Goal: Transaction & Acquisition: Download file/media

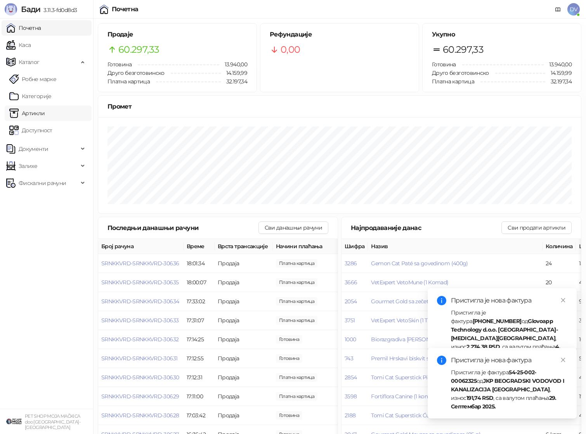
click at [45, 115] on link "Артикли" at bounding box center [27, 114] width 36 height 16
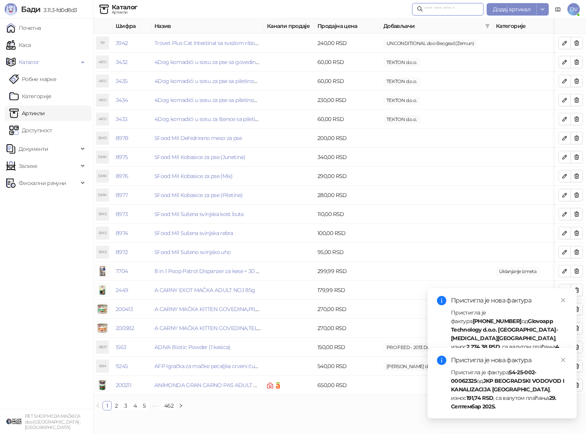
click at [435, 10] on input "text" at bounding box center [452, 9] width 54 height 9
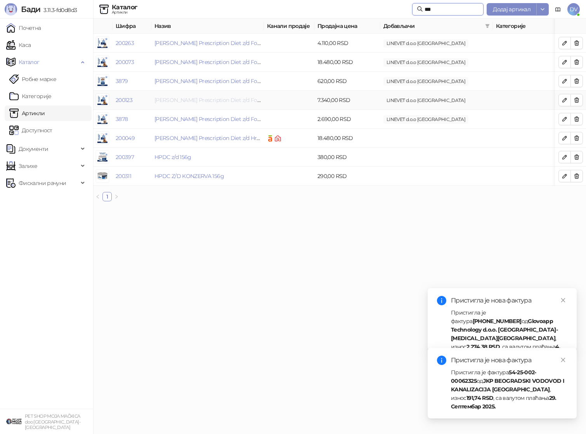
type input "***"
click at [248, 97] on link "[PERSON_NAME] Prescription Diet z/d Food Sensitivities Hrana za Pse 3 kg" at bounding box center [246, 100] width 185 height 7
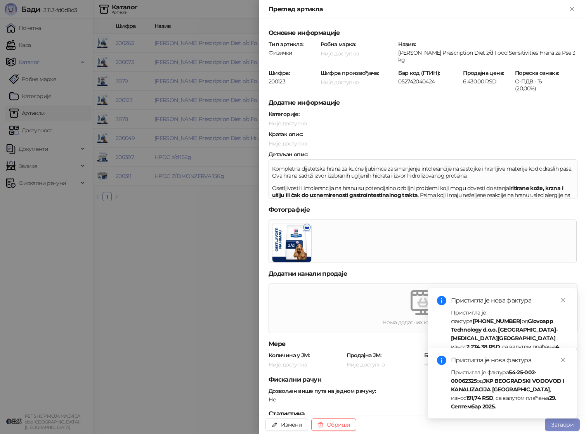
click at [192, 101] on div at bounding box center [293, 217] width 586 height 434
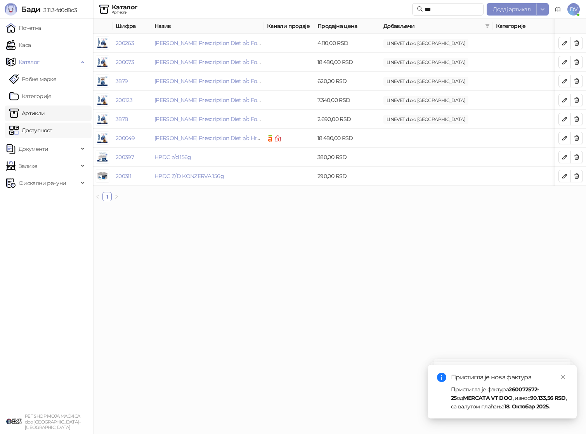
click at [52, 128] on link "Доступност" at bounding box center [30, 131] width 43 height 16
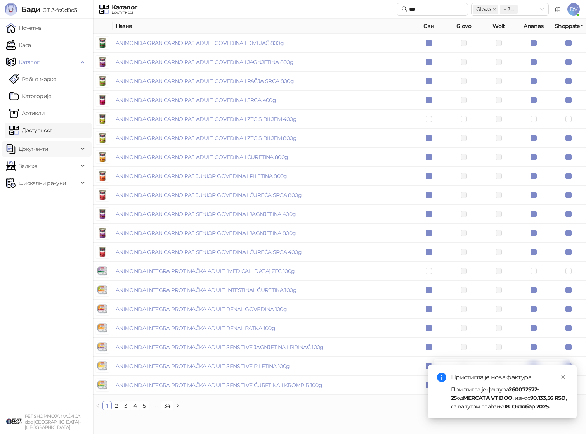
click at [61, 149] on span "Документи" at bounding box center [42, 149] width 72 height 16
click at [55, 164] on link "Улазни документи" at bounding box center [40, 166] width 62 height 16
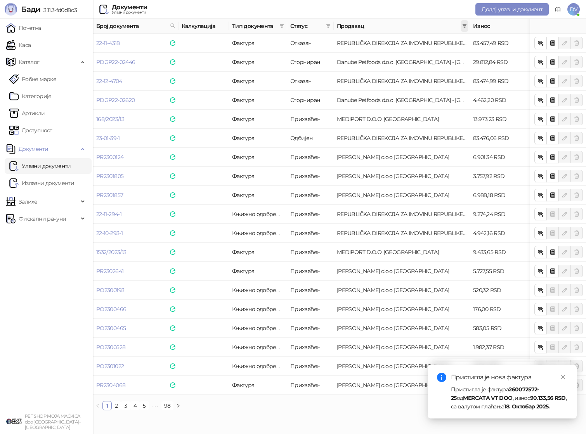
click at [462, 27] on span at bounding box center [465, 26] width 8 height 12
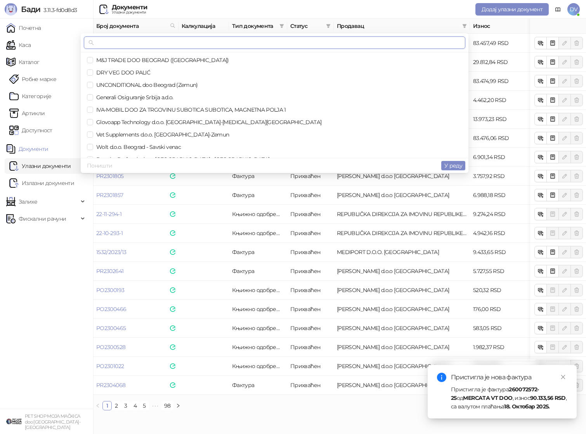
click at [239, 38] on input "text" at bounding box center [277, 42] width 365 height 9
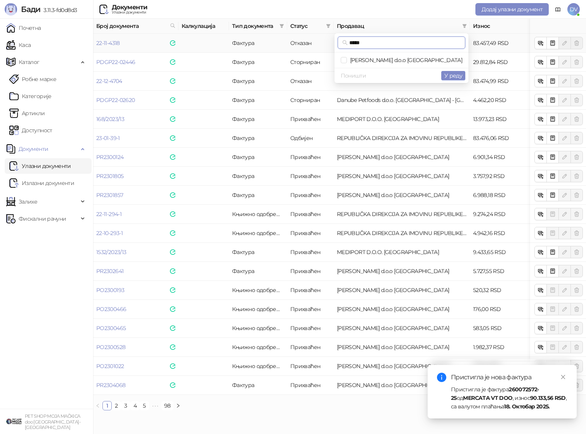
type input "*****"
click at [430, 59] on span "[PERSON_NAME] d.o.o [GEOGRAPHIC_DATA]" at bounding box center [404, 60] width 115 height 7
click at [458, 75] on span "У реду" at bounding box center [453, 75] width 18 height 7
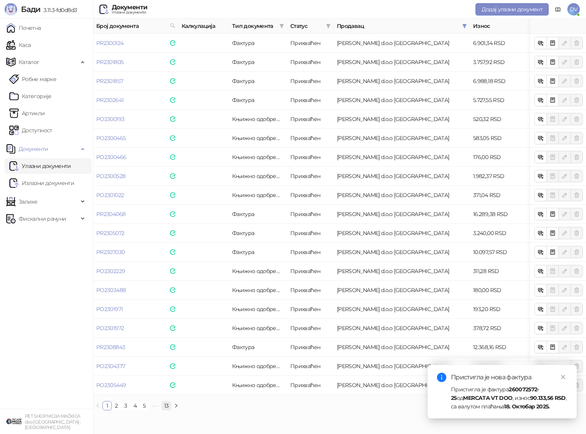
click at [165, 404] on link "13" at bounding box center [166, 406] width 9 height 9
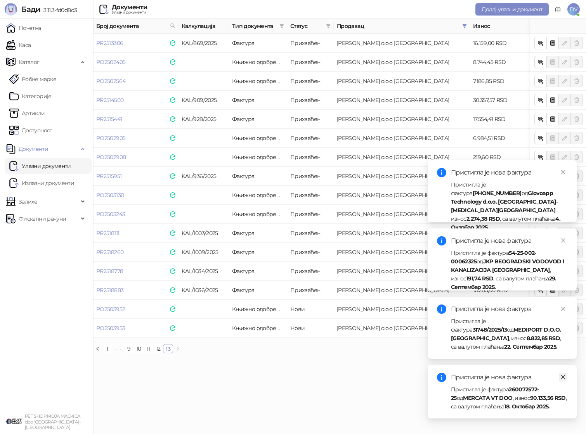
click at [562, 378] on icon "close" at bounding box center [562, 376] width 5 height 5
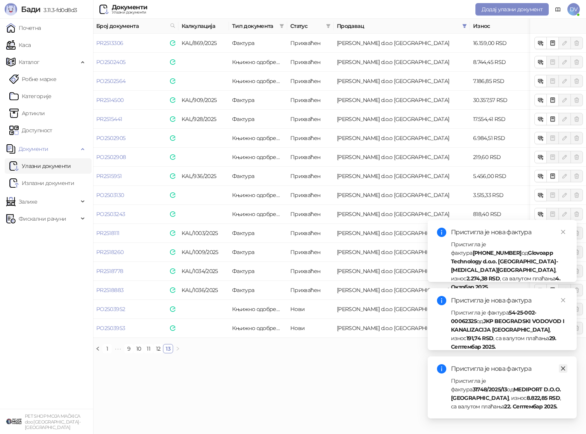
click at [563, 369] on icon "close" at bounding box center [563, 369] width 4 height 4
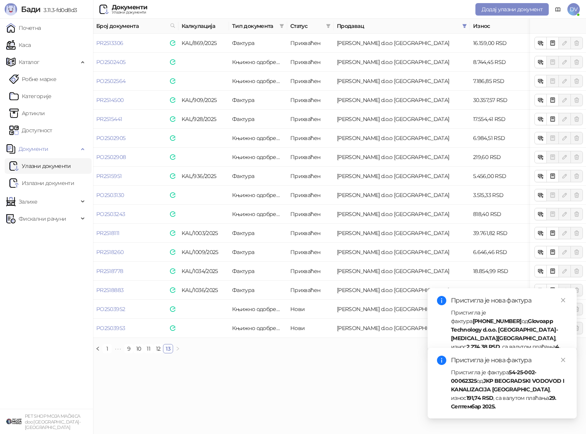
click at [563, 362] on icon "close" at bounding box center [563, 360] width 4 height 4
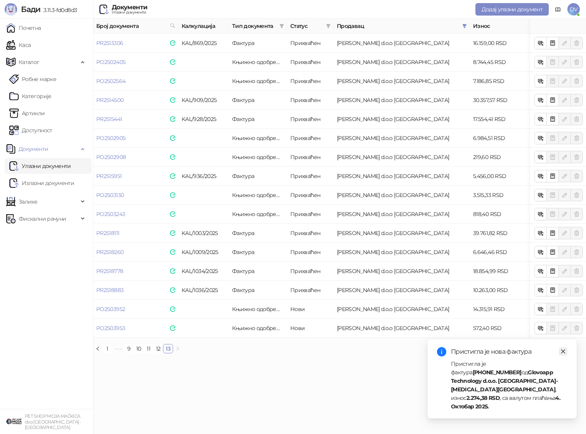
click at [563, 354] on icon "close" at bounding box center [562, 351] width 5 height 5
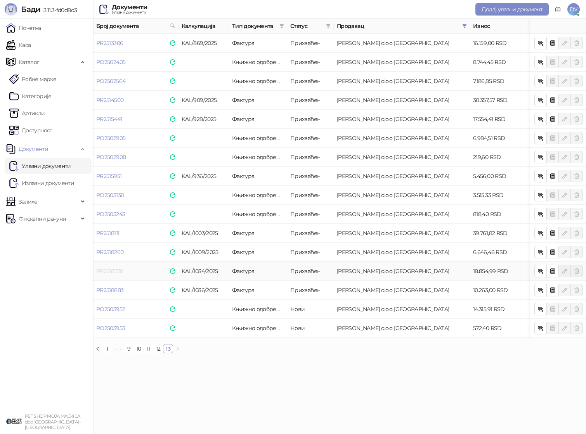
click at [119, 270] on link "PR2518778" at bounding box center [109, 271] width 27 height 7
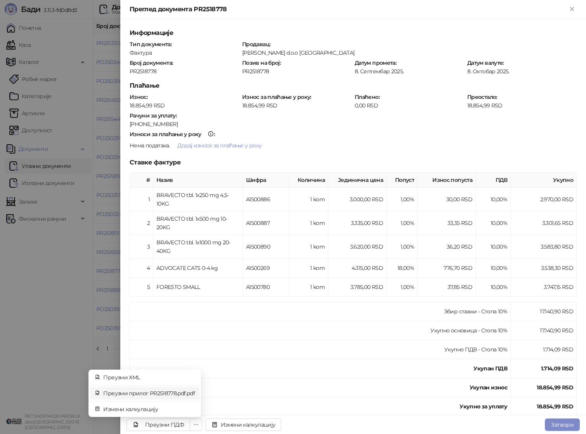
click at [174, 393] on span "Преузми прилог PR2518778.pdf.pdf" at bounding box center [149, 393] width 92 height 9
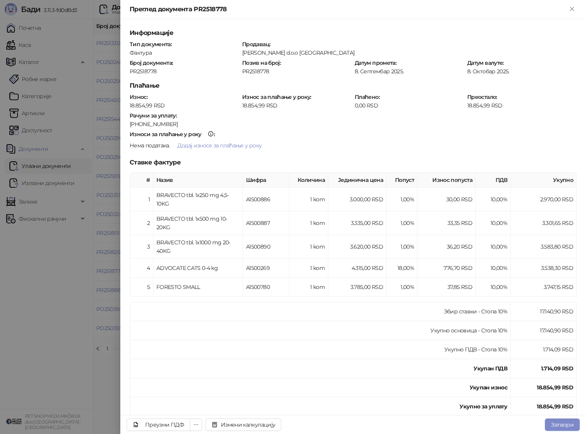
click at [90, 212] on div at bounding box center [293, 217] width 586 height 434
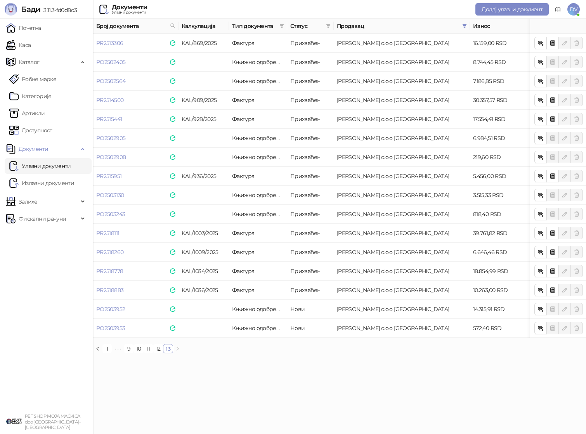
click at [467, 31] on th "Продавац" at bounding box center [402, 26] width 136 height 15
click at [467, 26] on span at bounding box center [465, 26] width 8 height 12
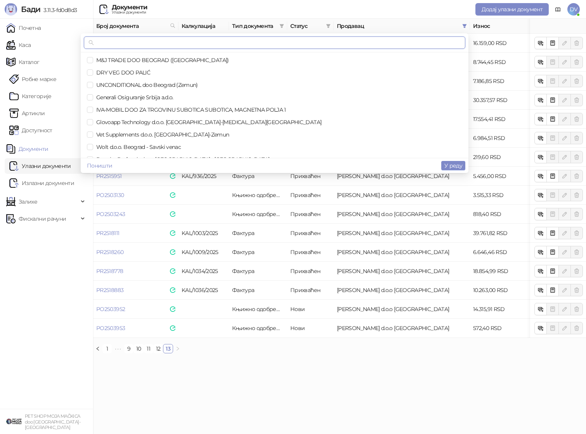
click at [155, 44] on input "text" at bounding box center [277, 42] width 365 height 9
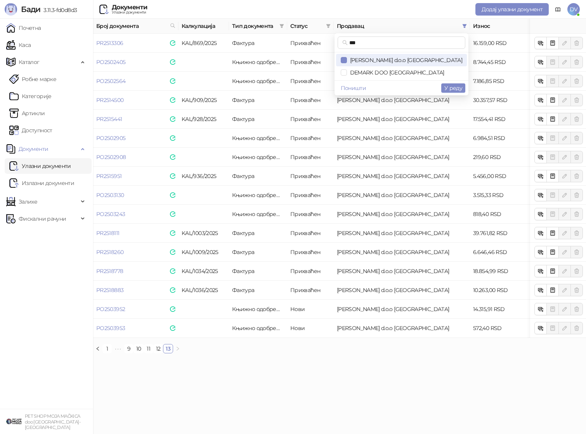
click at [416, 64] on span "[PERSON_NAME] d.o.o [GEOGRAPHIC_DATA]" at bounding box center [401, 60] width 121 height 9
click at [419, 43] on input "***" at bounding box center [404, 42] width 111 height 9
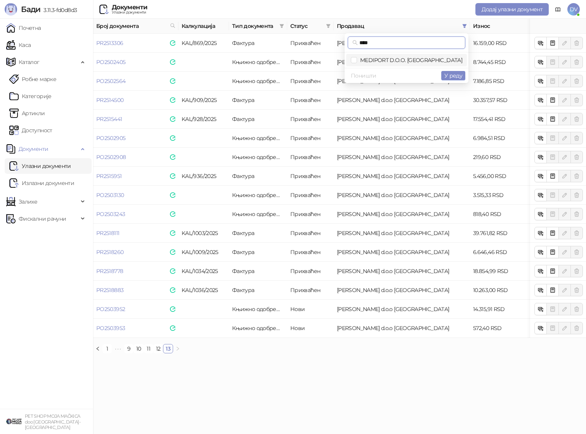
type input "****"
click at [430, 55] on li "MEDIPORT D.O.O. [GEOGRAPHIC_DATA]" at bounding box center [406, 60] width 121 height 12
click at [455, 77] on span "У реду" at bounding box center [453, 75] width 18 height 7
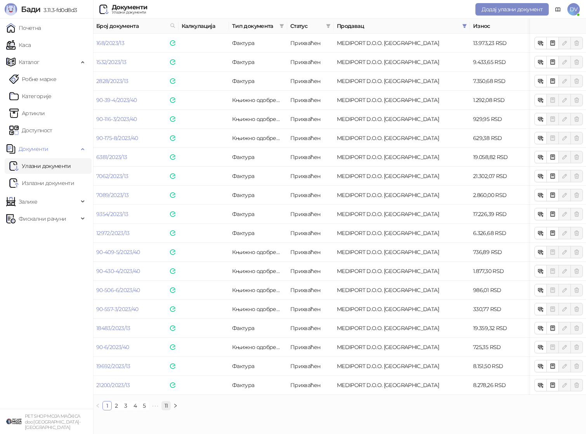
click at [167, 406] on link "11" at bounding box center [166, 406] width 9 height 9
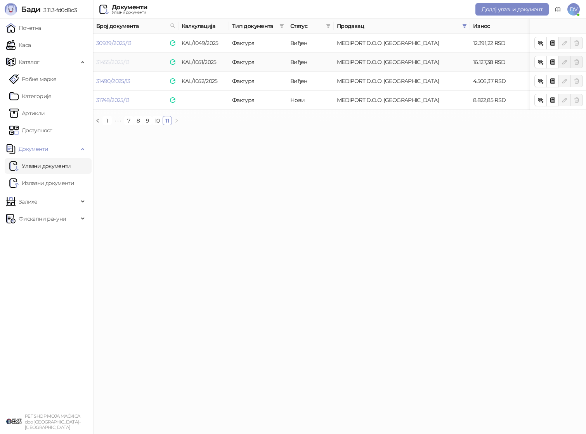
click at [122, 59] on link "31455/2025/13" at bounding box center [112, 62] width 33 height 7
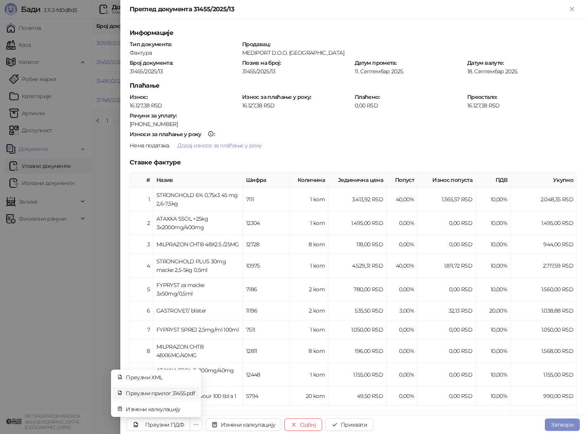
click at [180, 399] on li "Преузми прилог 31455.pdf" at bounding box center [156, 393] width 87 height 12
click at [99, 276] on div at bounding box center [293, 217] width 586 height 434
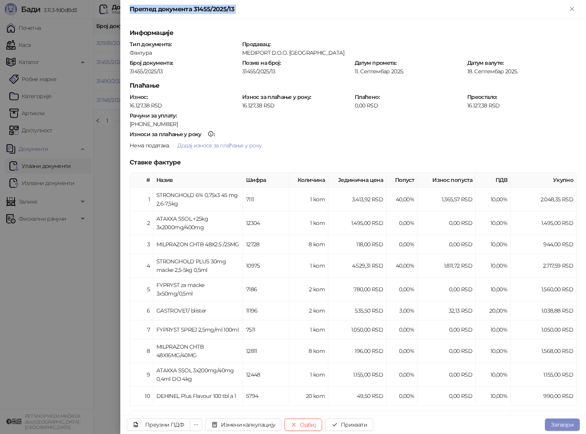
click at [99, 276] on div at bounding box center [293, 217] width 586 height 434
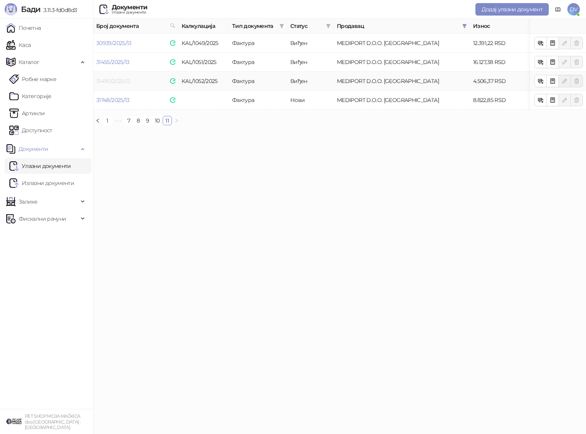
click at [121, 79] on link "31490/2025/13" at bounding box center [113, 81] width 34 height 7
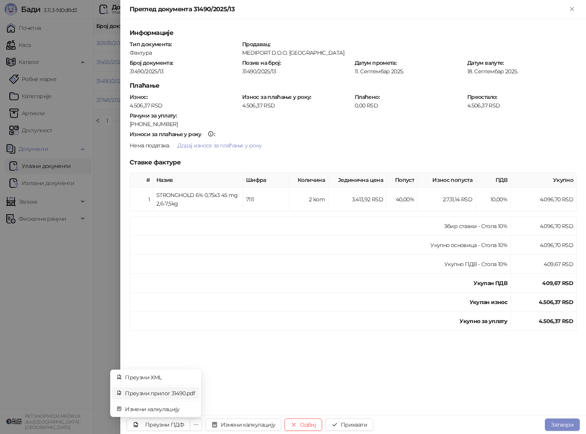
click at [181, 395] on span "Преузми прилог 31490.pdf" at bounding box center [160, 393] width 70 height 9
